Goal: Task Accomplishment & Management: Manage account settings

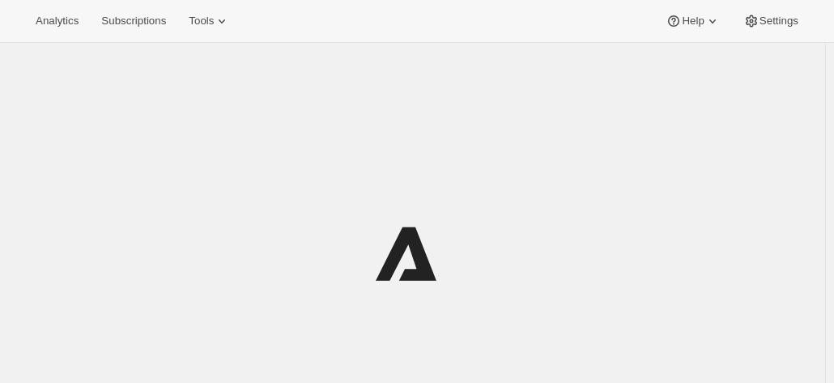
drag, startPoint x: 0, startPoint y: 0, endPoint x: 597, endPoint y: 110, distance: 606.9
click at [597, 110] on div at bounding box center [412, 253] width 769 height 389
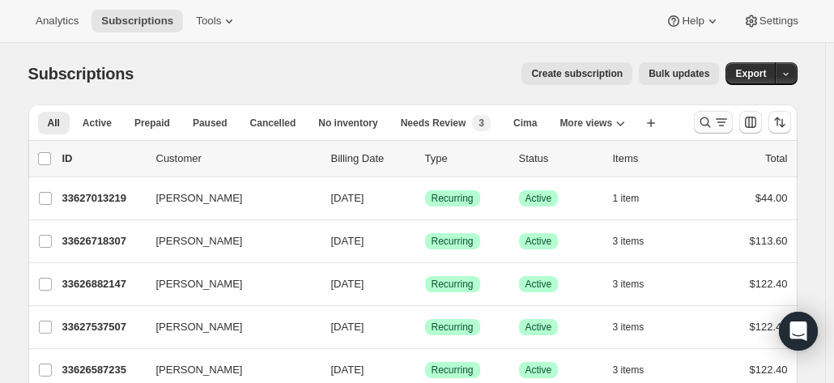
click at [713, 119] on icon "Search and filter results" at bounding box center [705, 122] width 16 height 16
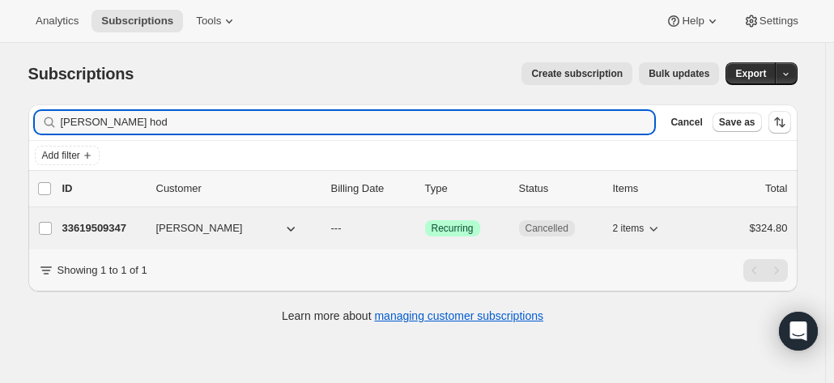
type input "[PERSON_NAME] hod"
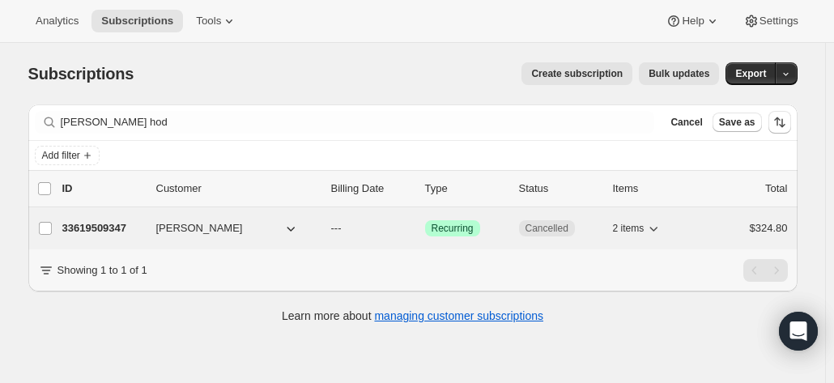
click at [104, 224] on p "33619509347" at bounding box center [102, 228] width 81 height 16
